Goal: Check status: Check status

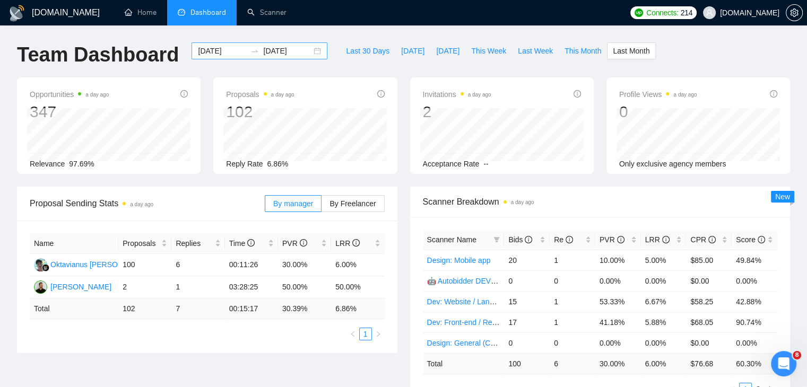
click at [311, 53] on div "[DATE] [DATE]" at bounding box center [260, 50] width 136 height 17
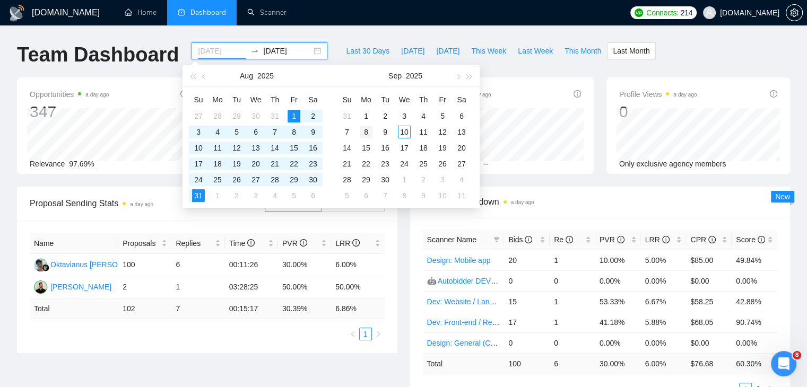
type input "[DATE]"
click at [363, 133] on div "8" at bounding box center [366, 132] width 13 height 13
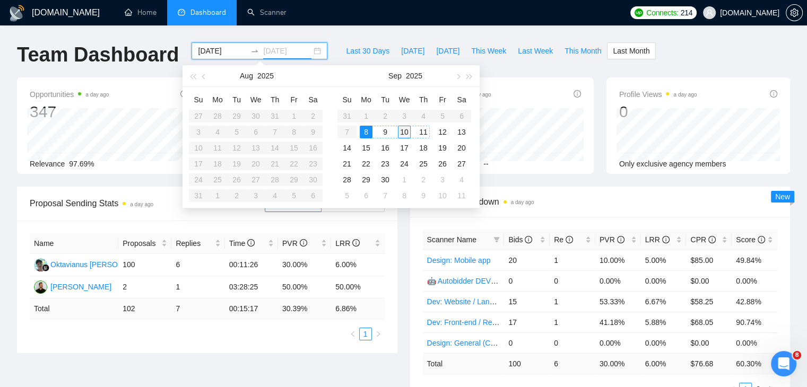
type input "[DATE]"
click at [406, 132] on div "10" at bounding box center [404, 132] width 13 height 13
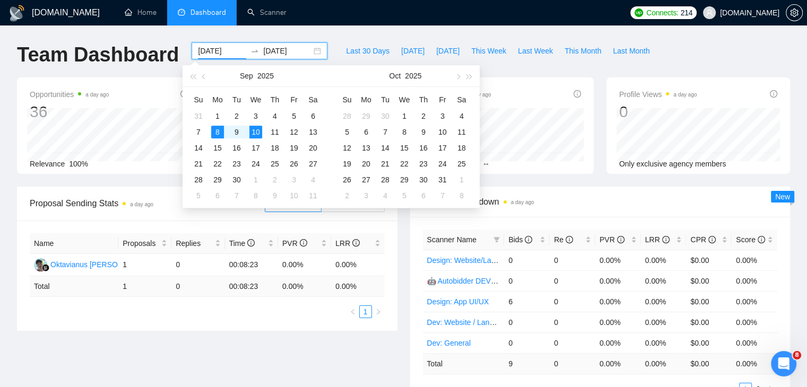
click at [228, 53] on input "[DATE]" at bounding box center [222, 51] width 48 height 12
type input "[DATE]"
click at [217, 130] on div "8" at bounding box center [217, 132] width 13 height 13
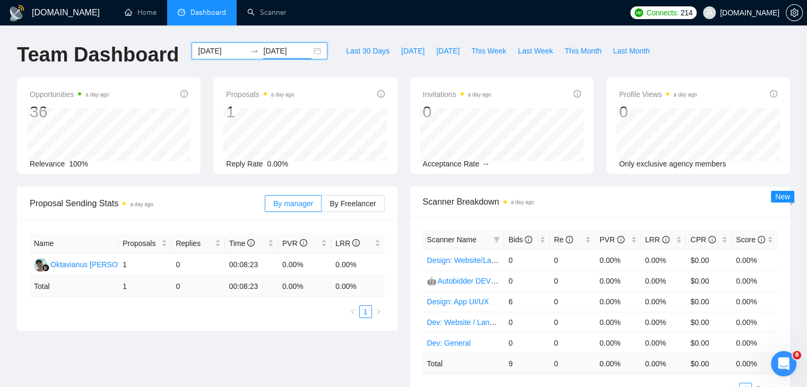
click at [546, 68] on div "Last 30 Days [DATE] [DATE] This Week Last Week This Month Last Month" at bounding box center [498, 59] width 328 height 35
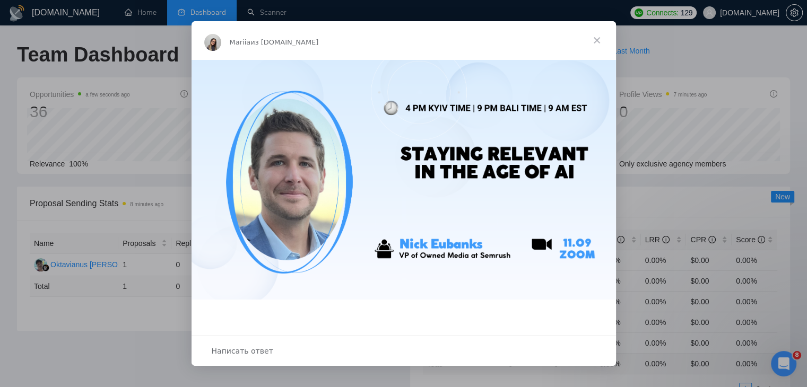
click at [596, 42] on span "Закрыть" at bounding box center [597, 40] width 38 height 38
